Goal: Task Accomplishment & Management: Use online tool/utility

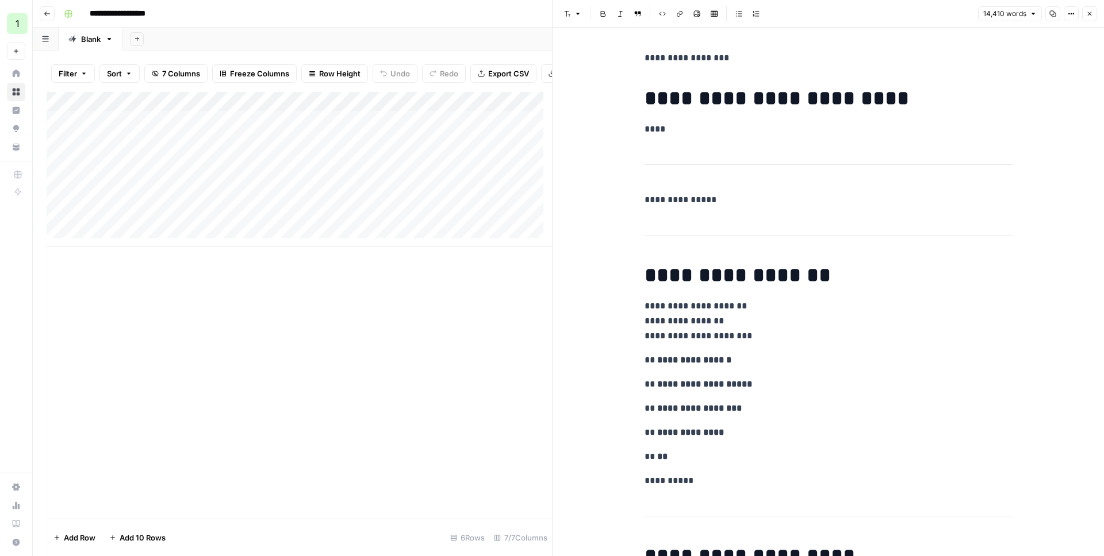
scroll to position [470, 0]
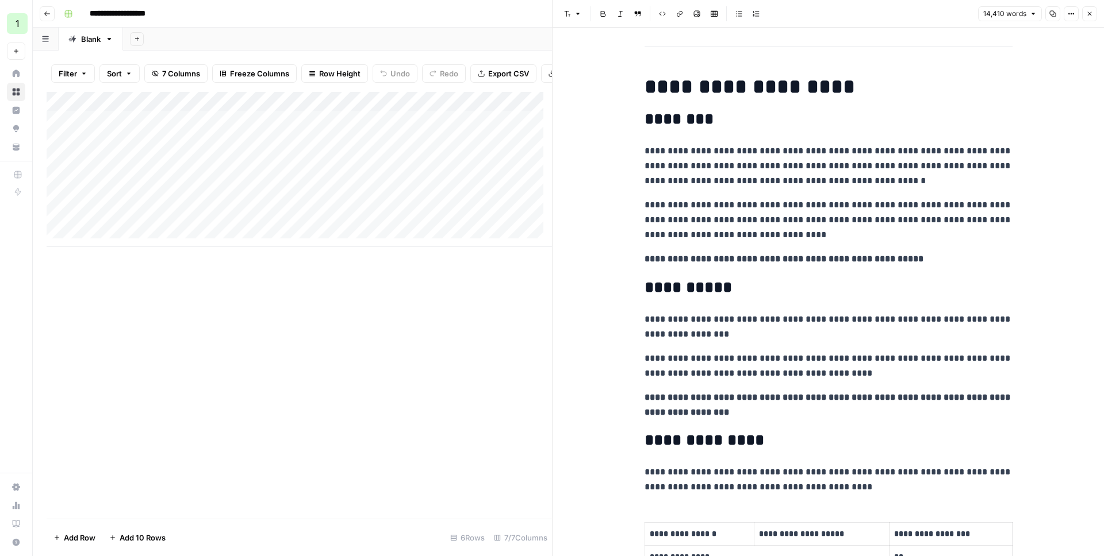
click at [395, 225] on div "Add Column" at bounding box center [299, 169] width 505 height 155
type textarea "**********"
click at [219, 213] on div "Add Column" at bounding box center [299, 169] width 505 height 155
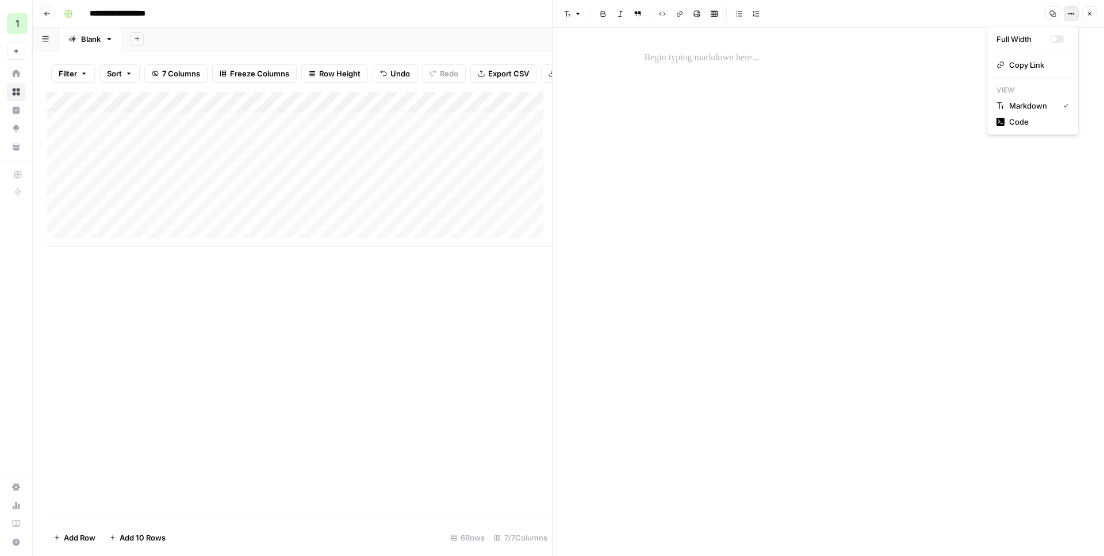
click at [1069, 13] on icon "button" at bounding box center [1069, 14] width 2 height 2
click at [1015, 125] on span "Code" at bounding box center [1036, 121] width 55 height 11
click at [776, 70] on textarea at bounding box center [828, 66] width 382 height 41
paste textarea "**********"
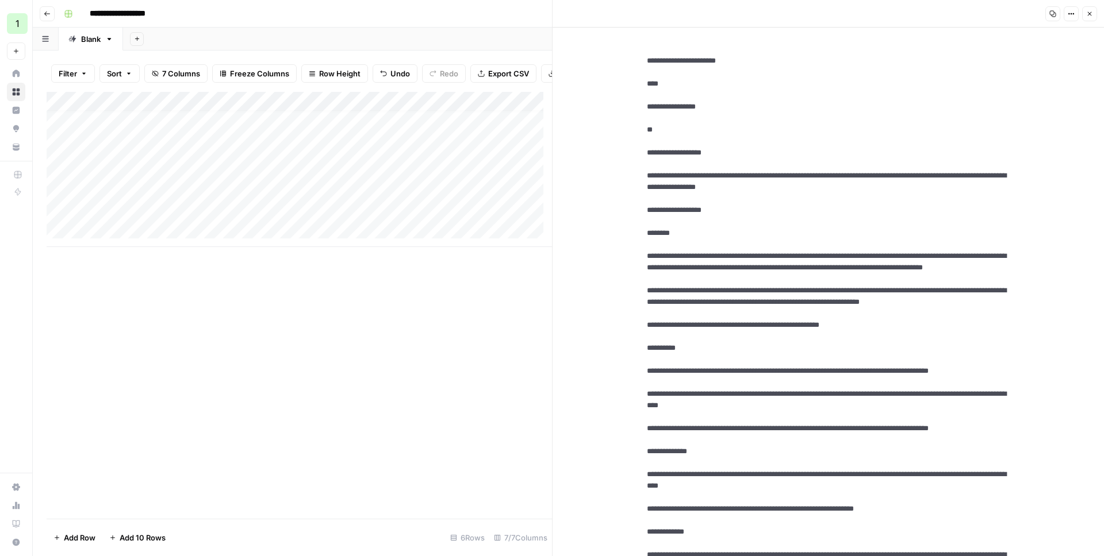
scroll to position [46355, 0]
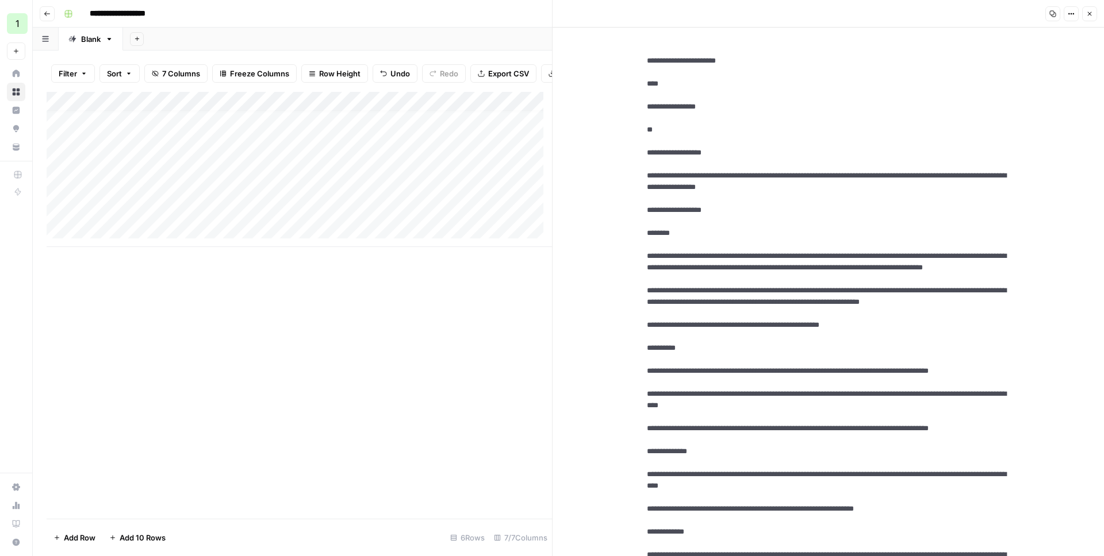
type textarea "**********"
click at [1080, 10] on div "Copy Options Close" at bounding box center [1069, 13] width 55 height 15
click at [1072, 14] on icon "button" at bounding box center [1070, 13] width 7 height 7
click at [1018, 78] on span "Markdown" at bounding box center [1036, 79] width 55 height 11
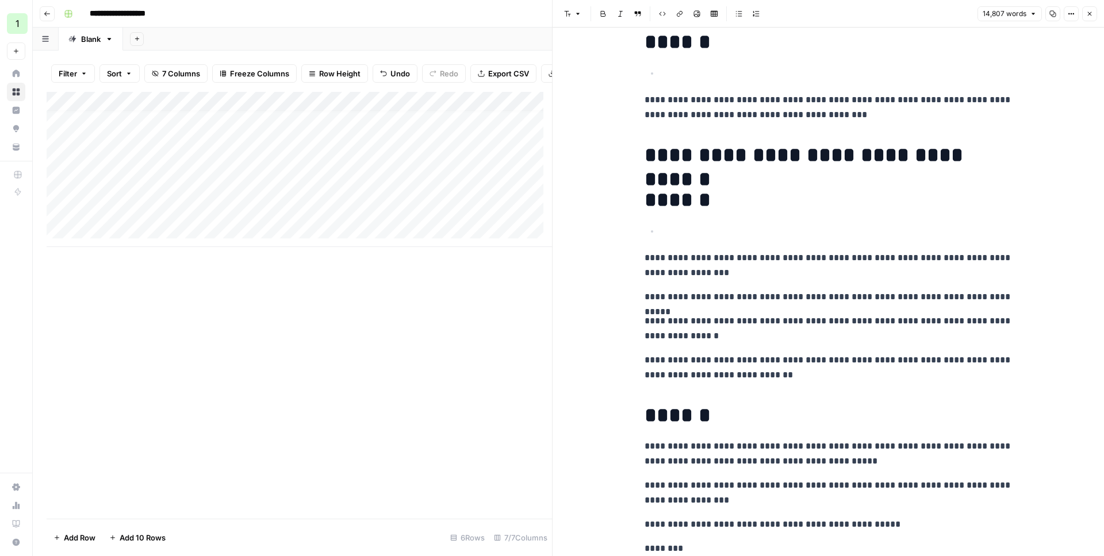
scroll to position [49160, 0]
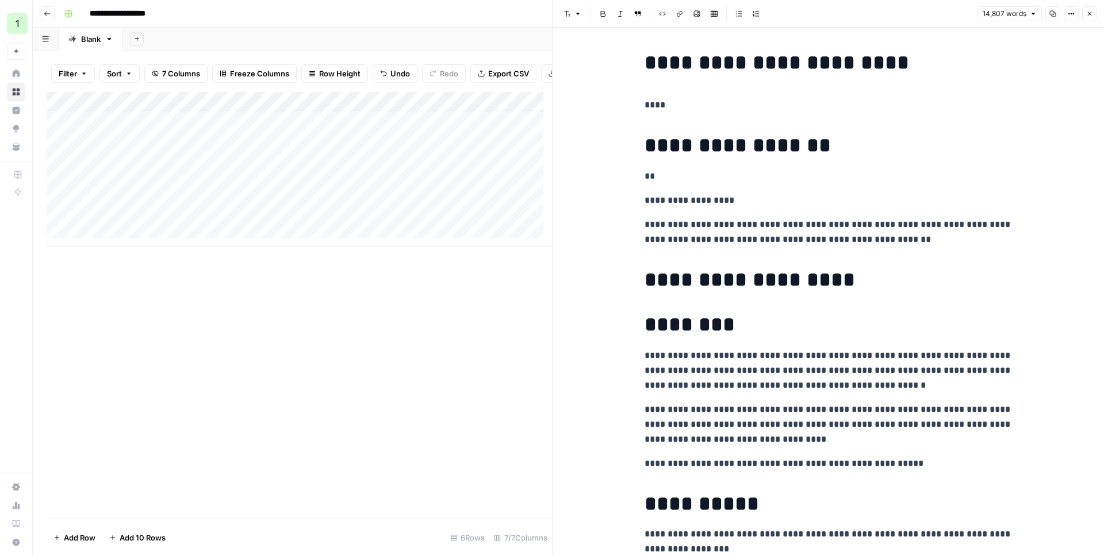
click at [1086, 17] on icon "button" at bounding box center [1089, 13] width 7 height 7
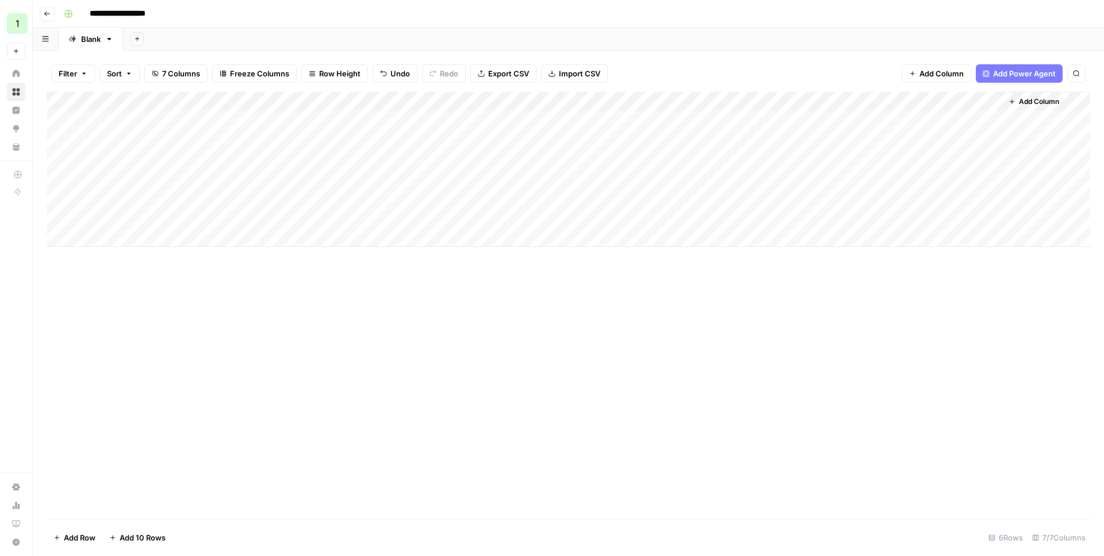
click at [543, 208] on div "Add Column" at bounding box center [568, 169] width 1043 height 155
click at [540, 216] on div "Add Column" at bounding box center [568, 169] width 1043 height 155
click at [533, 218] on div "Add Column" at bounding box center [568, 169] width 1043 height 155
click at [521, 278] on div "Add Column" at bounding box center [568, 305] width 1043 height 427
